Goal: Information Seeking & Learning: Find contact information

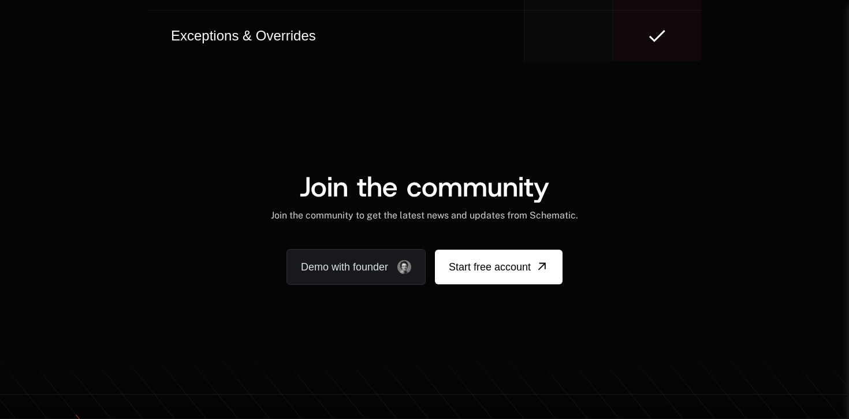
scroll to position [7422, 0]
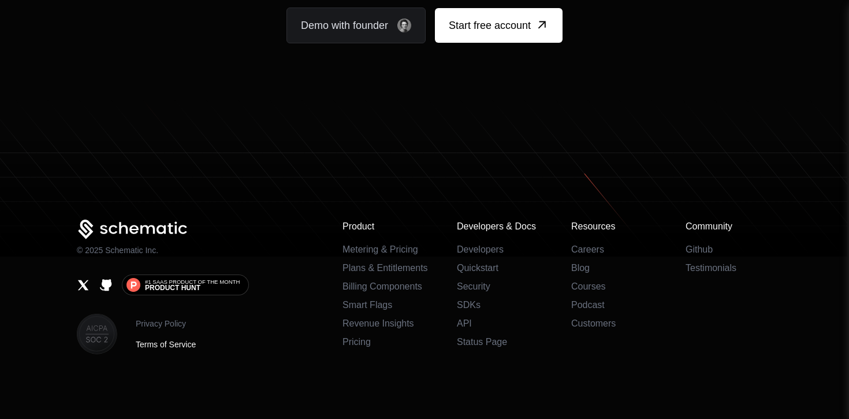
click at [180, 345] on link "Terms of Service" at bounding box center [166, 344] width 60 height 12
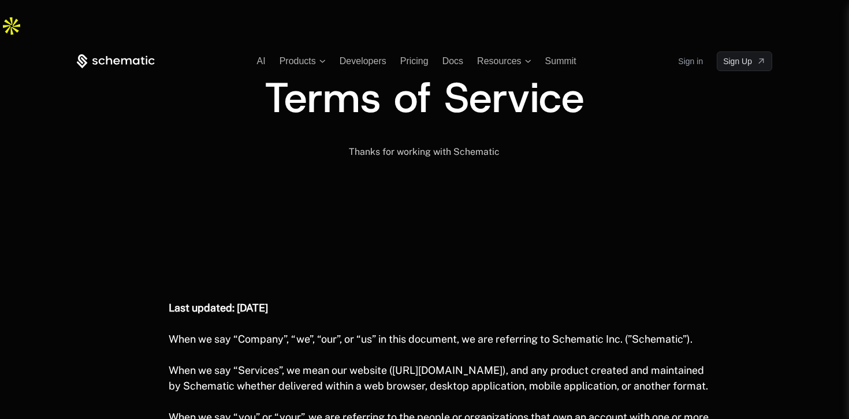
scroll to position [549, 0]
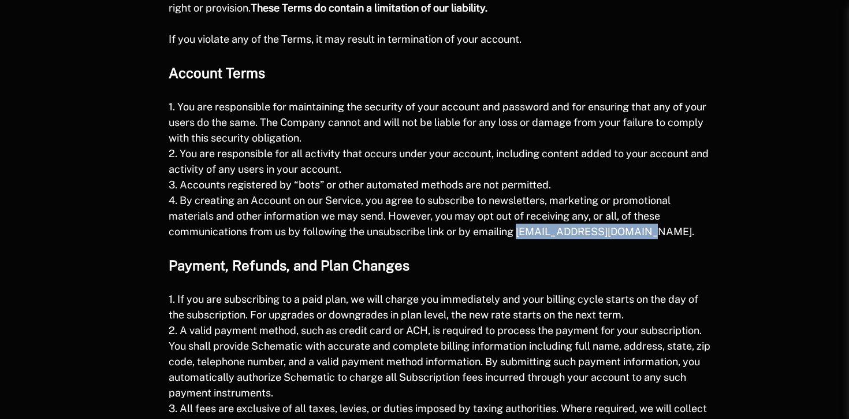
drag, startPoint x: 652, startPoint y: 209, endPoint x: 521, endPoint y: 211, distance: 130.5
click at [521, 211] on span "4. By creating an Account on our Service, you agree to subscribe to newsletters…" at bounding box center [431, 215] width 525 height 43
copy span "[EMAIL_ADDRESS][DOMAIN_NAME]"
